Goal: Find specific page/section: Find specific page/section

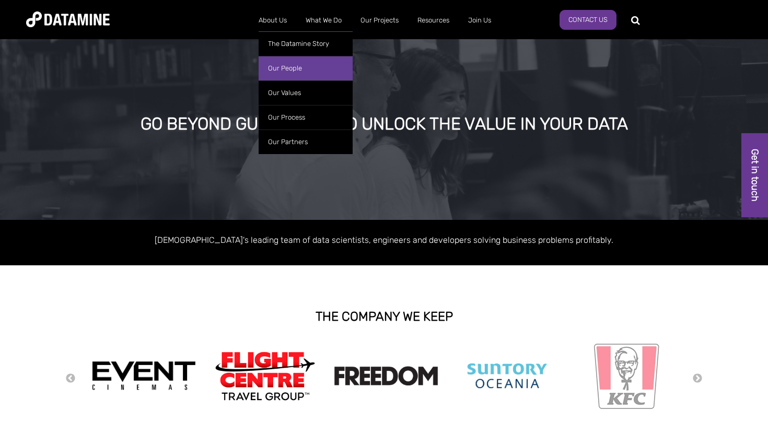
click at [285, 71] on link "Our People" at bounding box center [306, 68] width 94 height 25
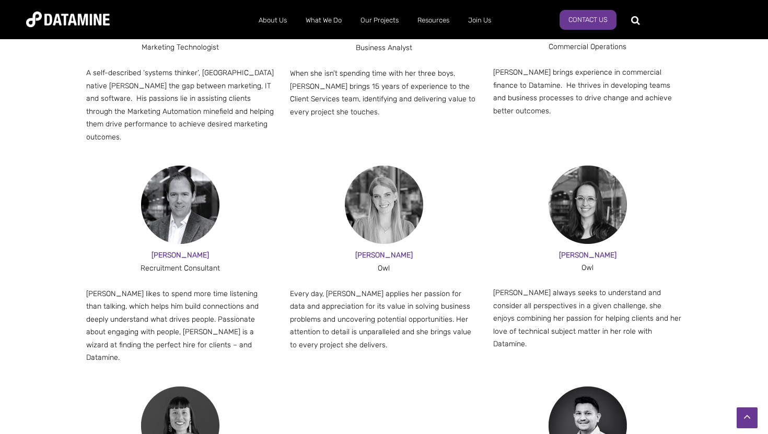
scroll to position [1024, 0]
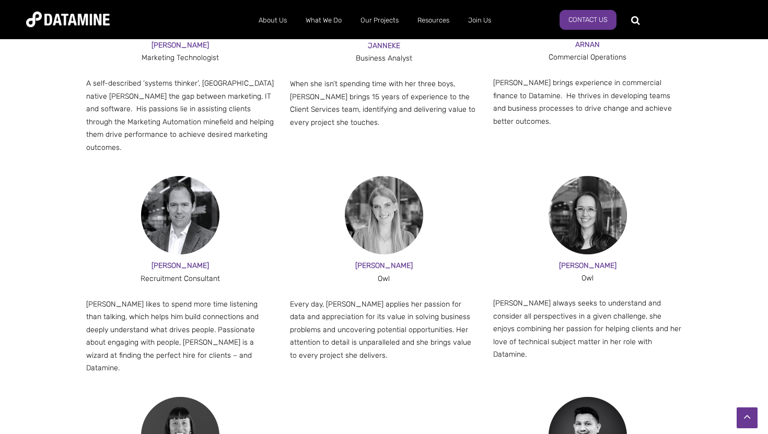
click at [187, 193] on img at bounding box center [180, 215] width 78 height 78
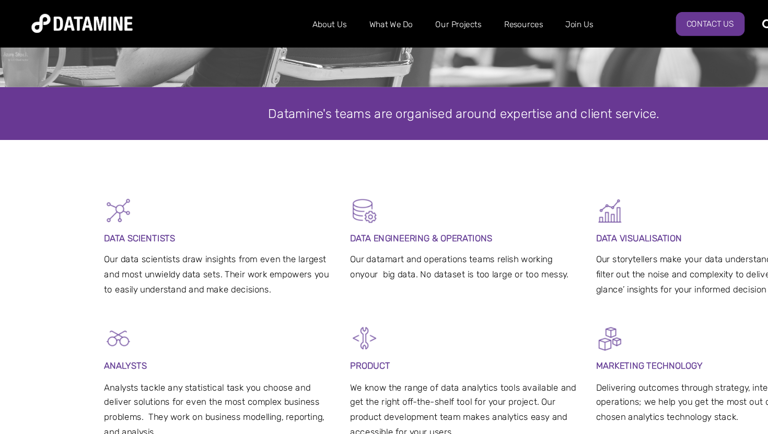
scroll to position [0, 0]
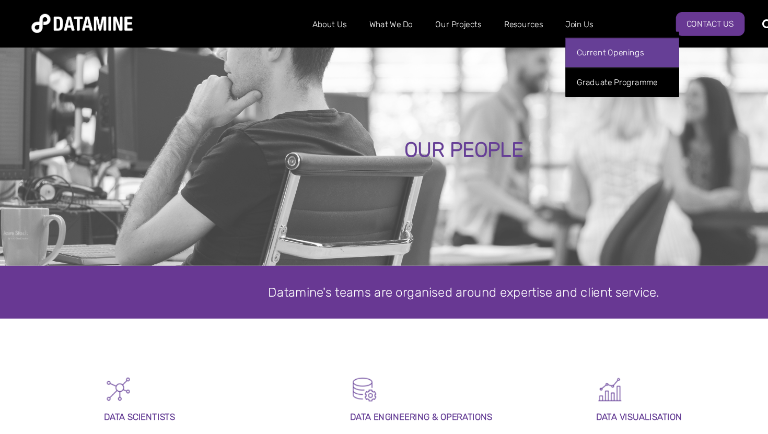
click at [493, 48] on link "Current Openings" at bounding box center [515, 43] width 94 height 25
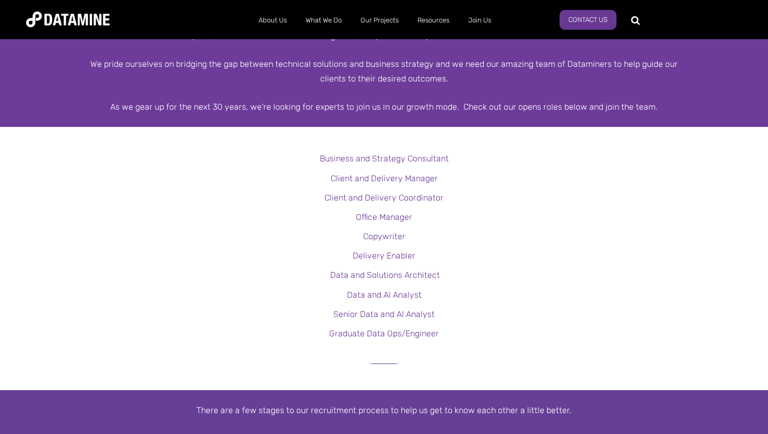
scroll to position [206, 0]
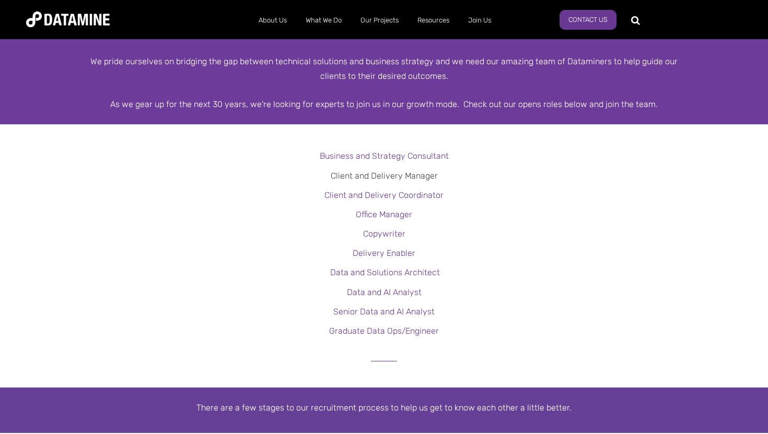
click at [411, 177] on link "Client and Delivery Manager" at bounding box center [384, 176] width 107 height 10
